Goal: Task Accomplishment & Management: Use online tool/utility

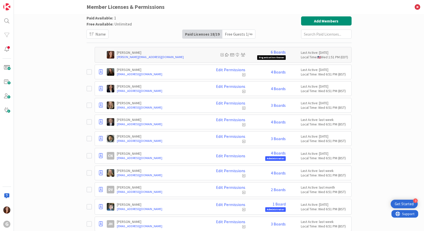
click at [59, 60] on div "Paid Available: 1 Free Available: Unlimited Name Paid Licenses 18 / 19 Free Gue…" at bounding box center [219, 122] width 410 height 217
click at [9, 5] on img at bounding box center [6, 6] width 7 height 7
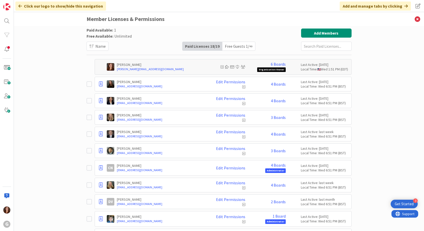
drag, startPoint x: 55, startPoint y: 51, endPoint x: 55, endPoint y: 25, distance: 26.5
click at [56, 49] on div "Paid Available: 1 Free Available: Unlimited Name Paid Licenses 18 / 19 Free Gue…" at bounding box center [219, 128] width 410 height 205
click at [30, 7] on div "Click our logo to show/hide this navigation" at bounding box center [60, 6] width 91 height 9
click at [21, 7] on icon at bounding box center [20, 6] width 4 height 4
drag, startPoint x: 19, startPoint y: 7, endPoint x: 29, endPoint y: 5, distance: 9.6
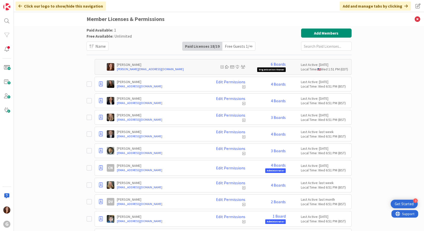
click at [19, 7] on icon at bounding box center [20, 6] width 4 height 4
click at [34, 63] on div "Paid Available: 1 Free Available: Unlimited Name Paid Licenses 18 / 19 Free Gue…" at bounding box center [219, 128] width 410 height 205
click at [48, 9] on div "Click our logo to show/hide this navigation" at bounding box center [60, 6] width 91 height 9
click at [10, 9] on img at bounding box center [6, 6] width 7 height 7
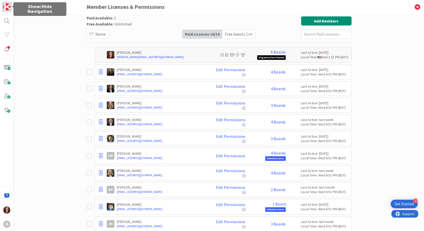
click at [10, 9] on img at bounding box center [6, 6] width 7 height 7
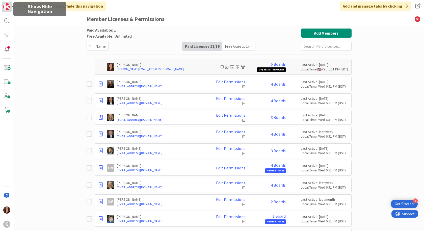
click at [10, 9] on img at bounding box center [6, 6] width 7 height 7
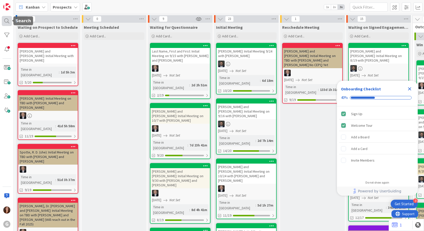
click at [6, 21] on div at bounding box center [7, 21] width 10 height 10
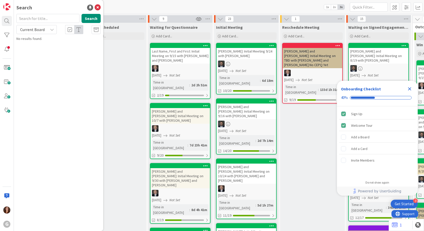
click at [31, 19] on input "text" at bounding box center [47, 18] width 63 height 9
type input "knight"
click at [52, 48] on span ", [PERSON_NAME] and [PERSON_NAME]: Initial Meeting on 8/25 with [PERSON_NAME]" at bounding box center [56, 49] width 66 height 15
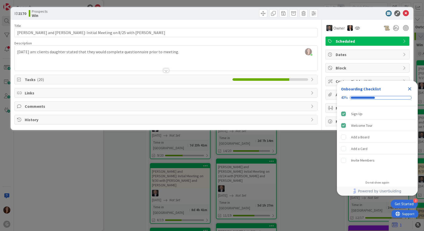
click at [52, 80] on span "Tasks ( 20 )" at bounding box center [127, 79] width 205 height 6
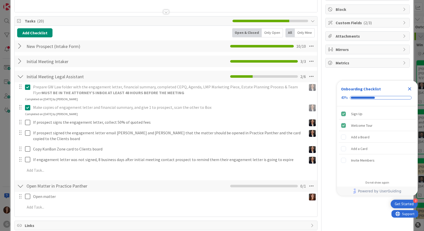
scroll to position [90, 0]
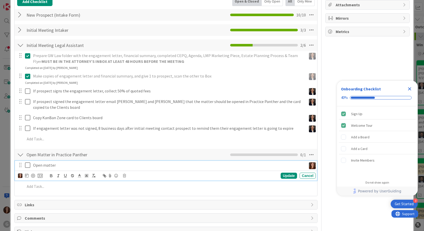
click at [28, 162] on icon at bounding box center [27, 165] width 5 height 6
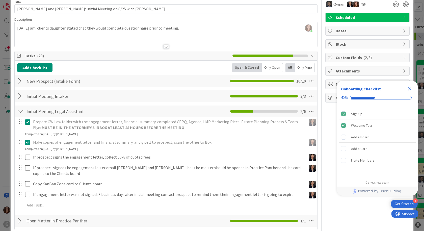
scroll to position [0, 0]
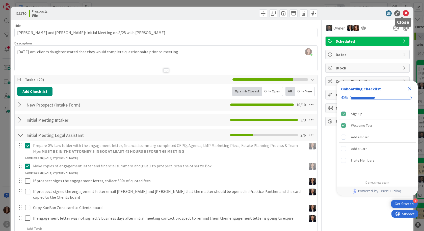
click at [404, 11] on icon at bounding box center [406, 13] width 6 height 6
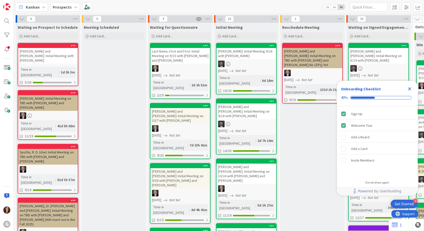
click at [74, 9] on icon at bounding box center [76, 7] width 4 height 4
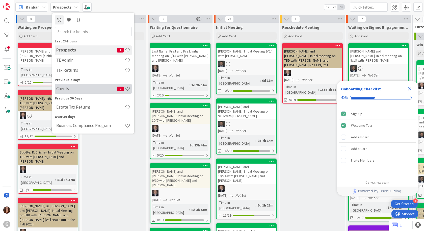
click at [66, 89] on h4 "Clients" at bounding box center [86, 88] width 61 height 5
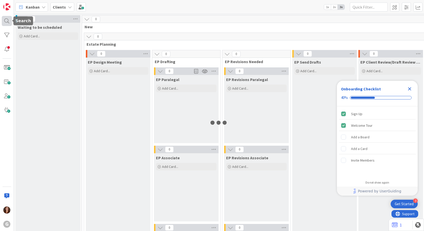
click at [7, 22] on div at bounding box center [7, 21] width 10 height 10
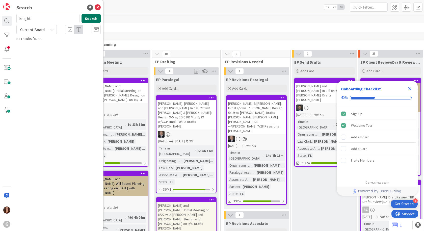
click at [95, 20] on button "Search" at bounding box center [91, 18] width 19 height 9
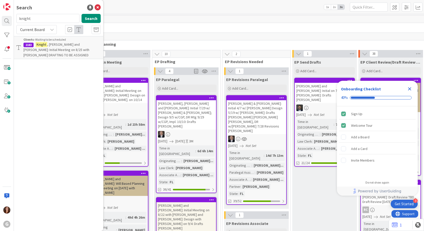
click at [71, 51] on span ", [PERSON_NAME] and [PERSON_NAME]: Initial Meeting on 8/25 with [PERSON_NAME] D…" at bounding box center [56, 49] width 66 height 15
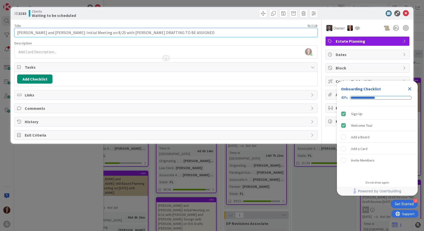
drag, startPoint x: 94, startPoint y: 33, endPoint x: 81, endPoint y: 32, distance: 12.9
click at [81, 32] on input "[PERSON_NAME] and [PERSON_NAME]: Initial Meeting on 8/25 with [PERSON_NAME] DRA…" at bounding box center [165, 32] width 303 height 9
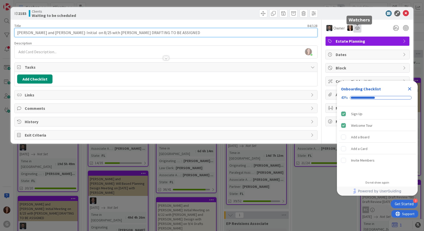
type input "[PERSON_NAME] and [PERSON_NAME]: Initial on 8/25 with [PERSON_NAME] DRAFTING TO…"
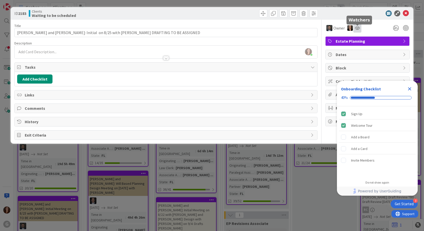
click at [358, 27] on icon at bounding box center [357, 28] width 5 height 4
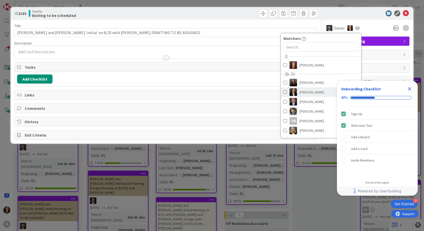
click at [286, 92] on span at bounding box center [285, 92] width 4 height 8
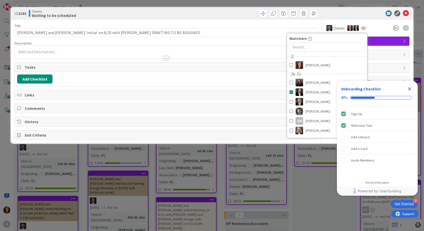
click at [35, 69] on span "Tasks" at bounding box center [166, 67] width 283 height 6
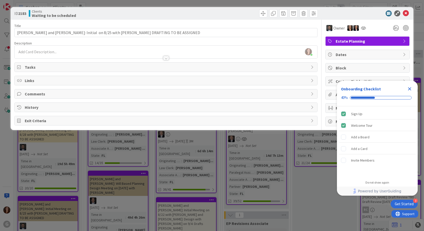
click at [31, 67] on span "Tasks" at bounding box center [166, 67] width 283 height 6
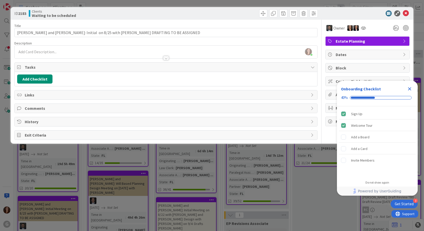
click at [263, 59] on div "Title 84 / 128 [PERSON_NAME] and [PERSON_NAME]: Initial on 8/25 with [PERSON_NA…" at bounding box center [165, 80] width 303 height 120
click at [410, 91] on icon "Close Checklist" at bounding box center [410, 89] width 6 height 6
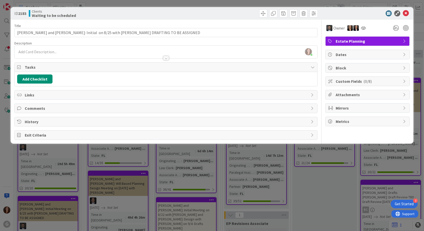
click at [354, 84] on span "Custom Fields ( 0/8 )" at bounding box center [368, 81] width 65 height 6
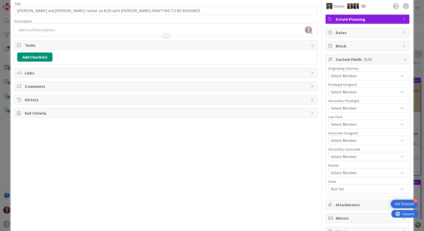
scroll to position [38, 0]
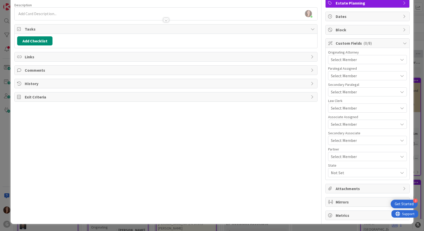
click at [333, 172] on span "Not Set" at bounding box center [364, 173] width 67 height 6
click at [335, 185] on span "FL" at bounding box center [337, 185] width 4 height 8
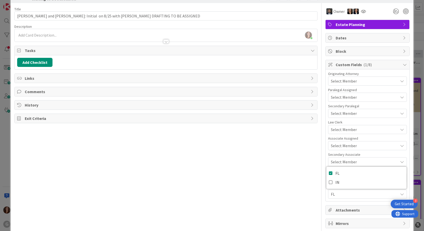
scroll to position [0, 0]
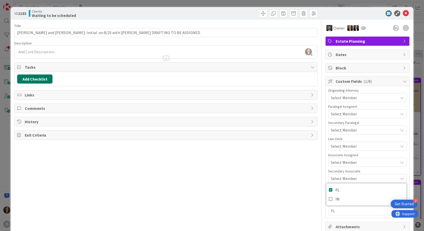
click at [34, 78] on button "Add Checklist" at bounding box center [34, 78] width 35 height 9
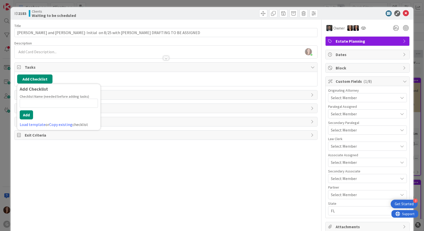
drag, startPoint x: 107, startPoint y: 179, endPoint x: 113, endPoint y: 176, distance: 7.0
click at [107, 179] on div "Title 84 / 128 [PERSON_NAME] and [PERSON_NAME]: Initial on 8/25 with [PERSON_NA…" at bounding box center [165, 139] width 303 height 239
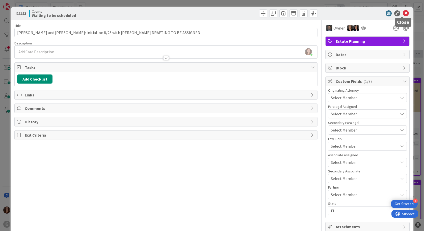
click at [403, 13] on icon at bounding box center [406, 13] width 6 height 6
